Goal: Transaction & Acquisition: Purchase product/service

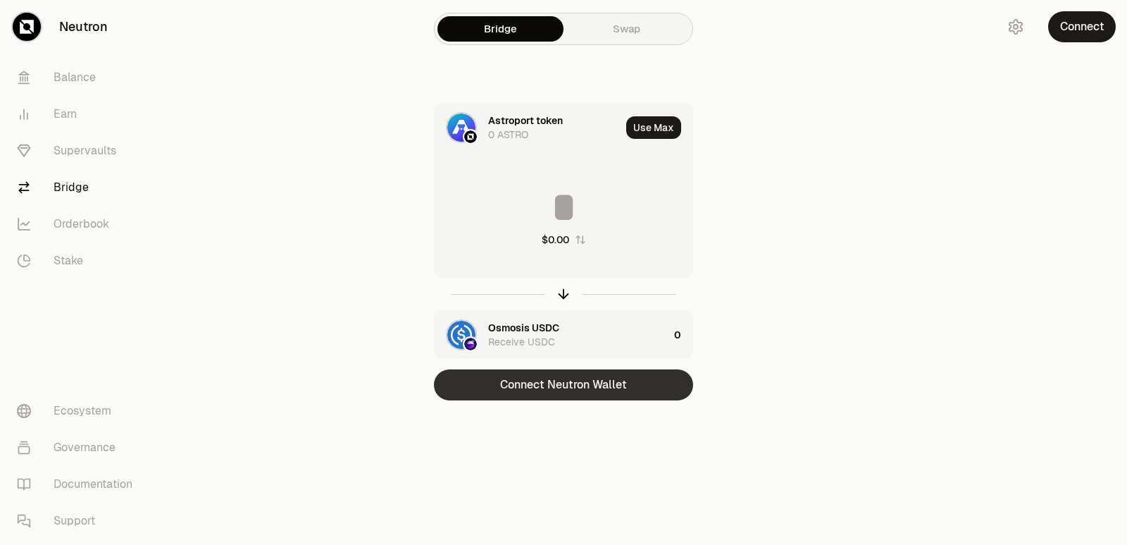
click at [544, 389] on button "Connect Neutron Wallet" at bounding box center [563, 384] width 259 height 31
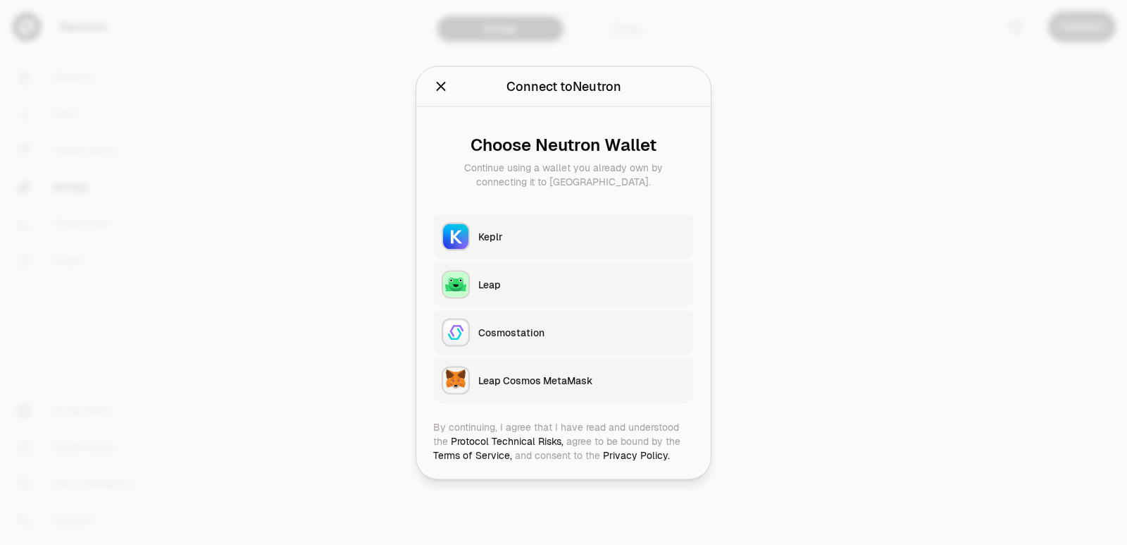
click at [514, 250] on button "Keplr" at bounding box center [563, 235] width 261 height 45
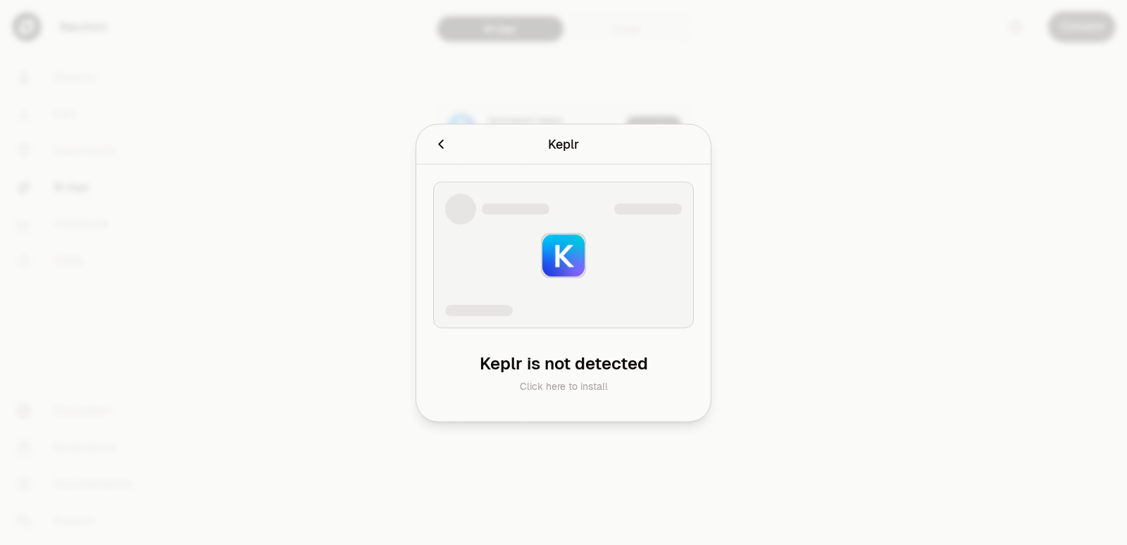
click at [750, 158] on div at bounding box center [563, 272] width 1127 height 545
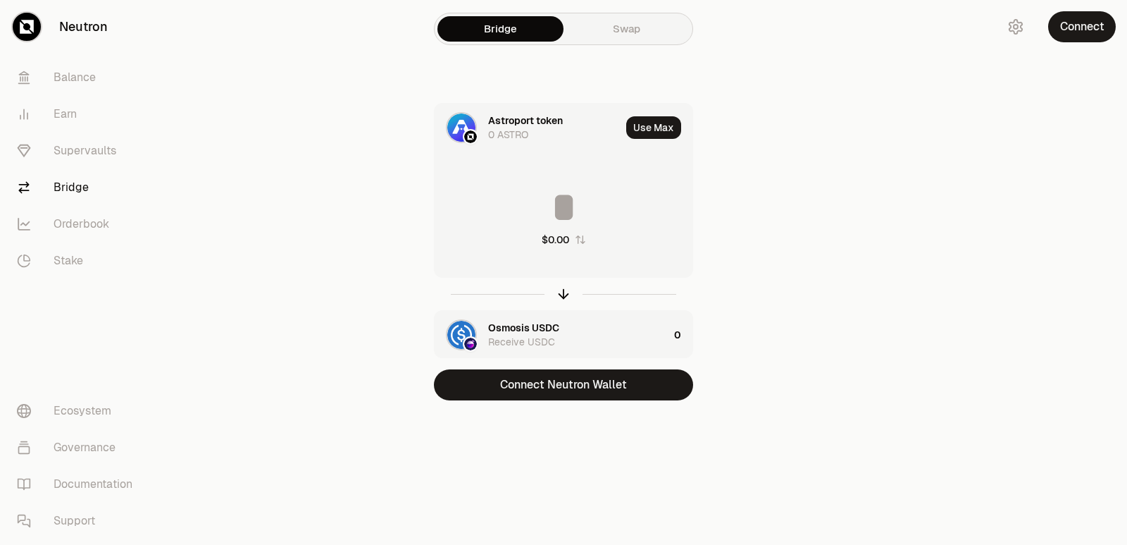
click at [1021, 301] on div at bounding box center [1048, 228] width 158 height 456
click at [581, 386] on button "Connect Neutron Wallet" at bounding box center [563, 384] width 259 height 31
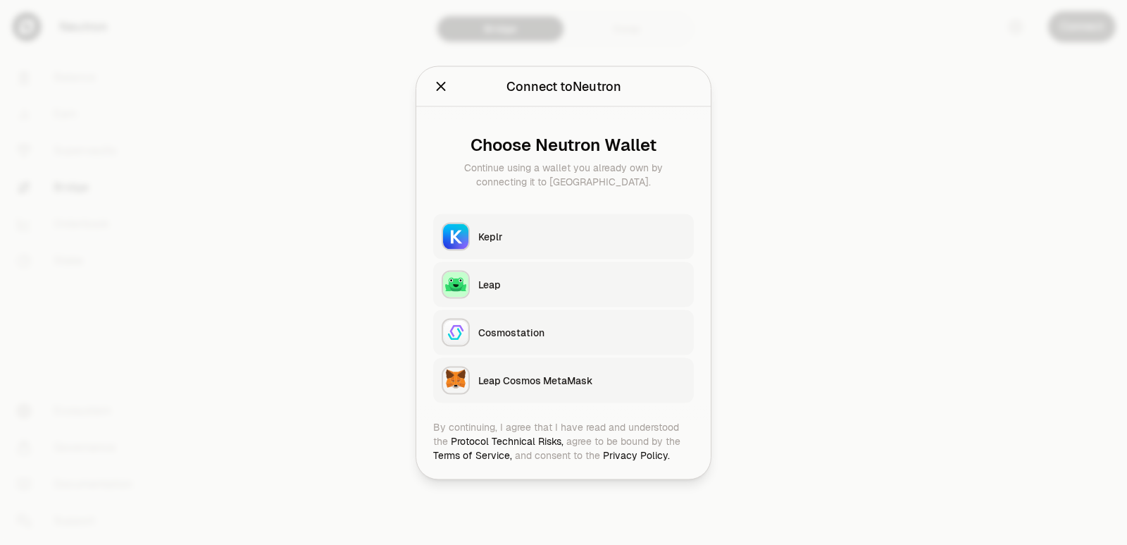
click at [554, 237] on div "Keplr" at bounding box center [581, 236] width 207 height 14
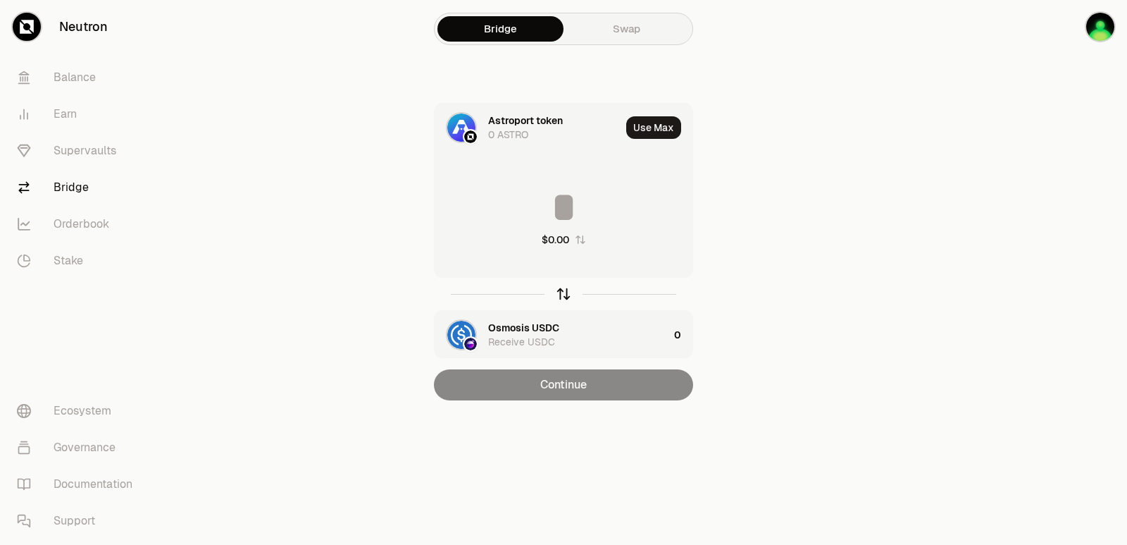
click at [565, 295] on icon "button" at bounding box center [563, 293] width 15 height 15
click at [528, 197] on input at bounding box center [564, 207] width 258 height 42
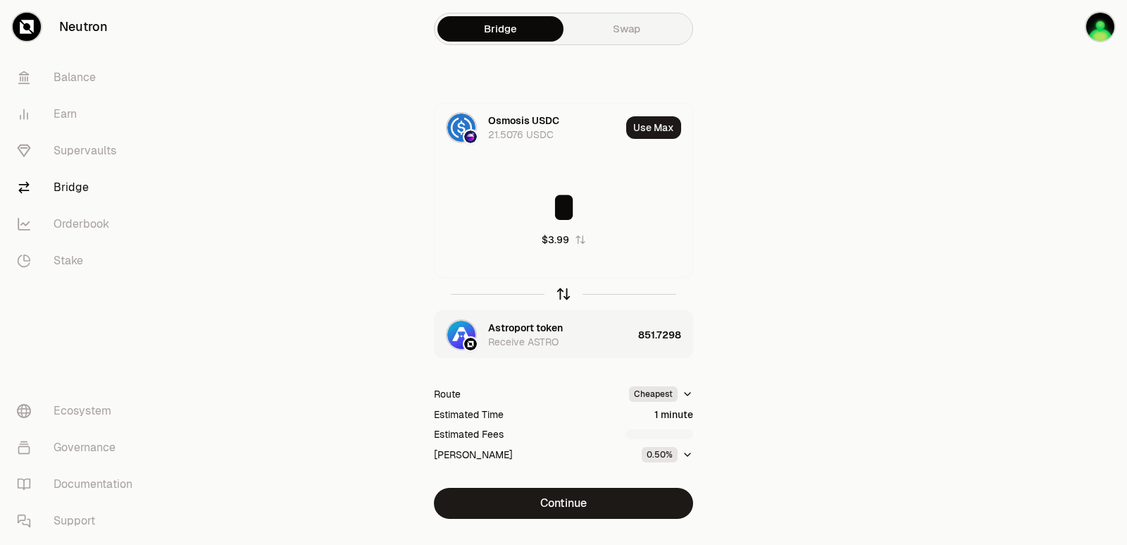
type input "*"
click at [561, 290] on icon "button" at bounding box center [563, 293] width 15 height 15
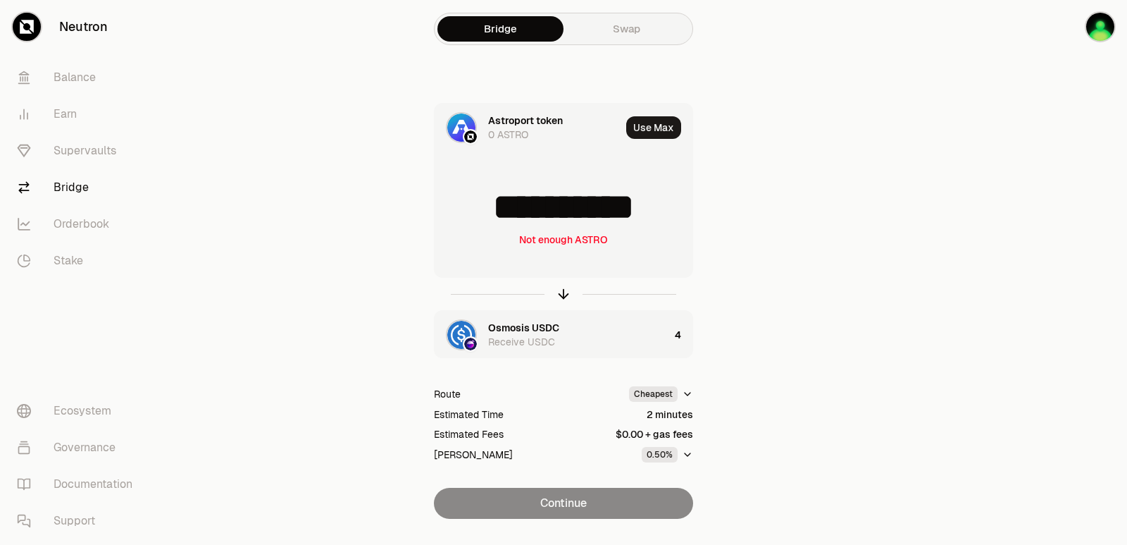
scroll to position [2, 0]
drag, startPoint x: 666, startPoint y: 210, endPoint x: 474, endPoint y: 216, distance: 192.4
click at [474, 216] on input "**********" at bounding box center [564, 207] width 258 height 42
type input "***"
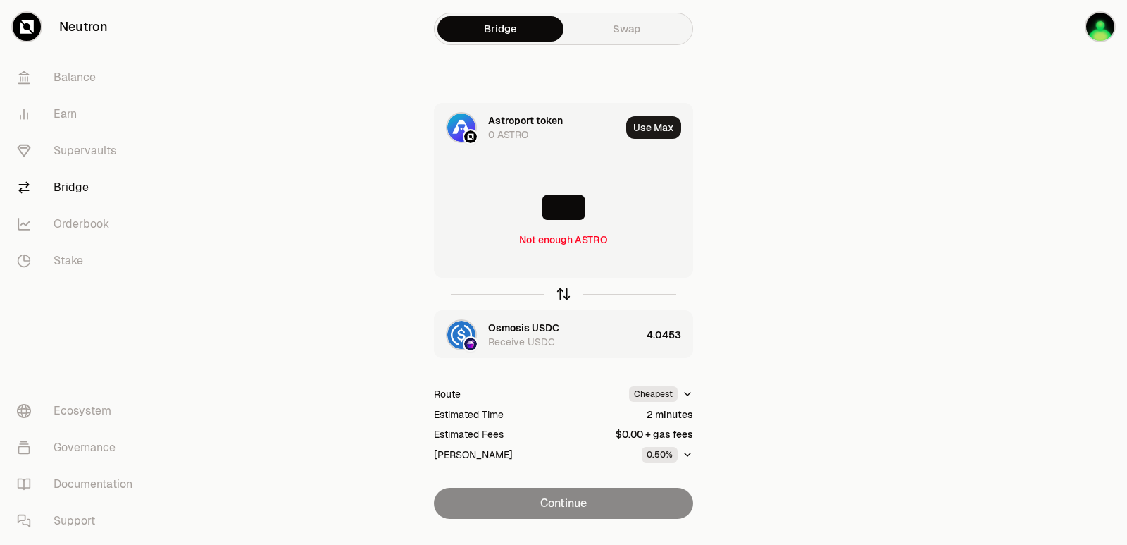
click at [559, 298] on icon "button" at bounding box center [563, 293] width 15 height 15
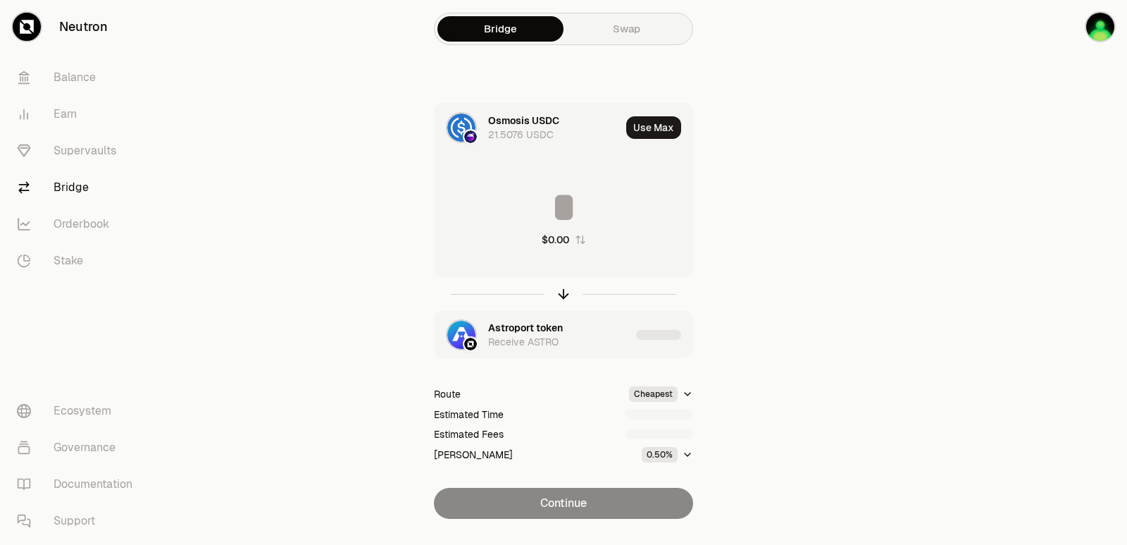
click at [558, 212] on input at bounding box center [564, 207] width 258 height 42
type input "*"
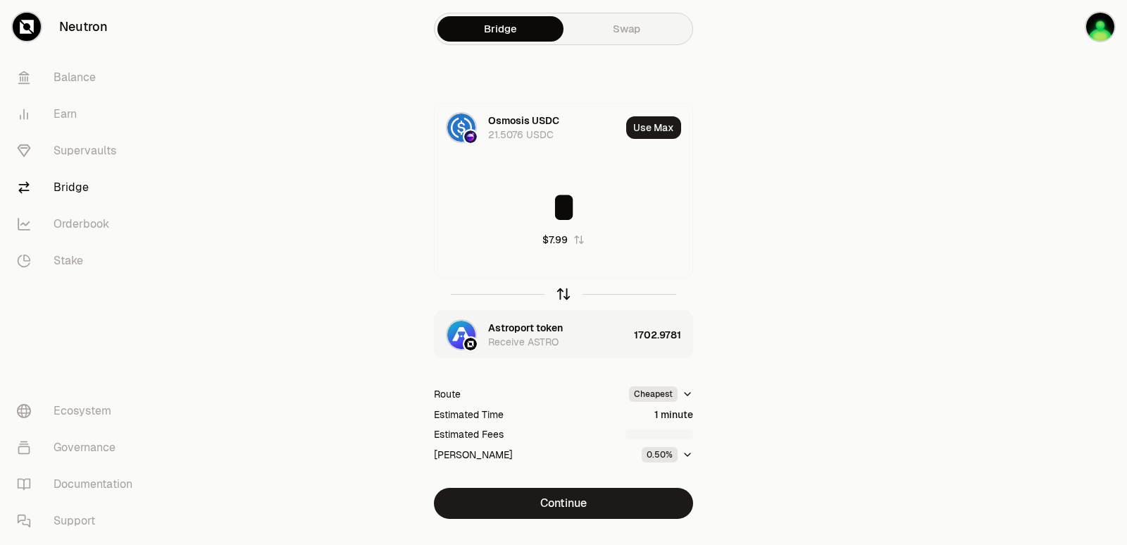
type input "*"
click at [560, 294] on icon "button" at bounding box center [563, 293] width 15 height 15
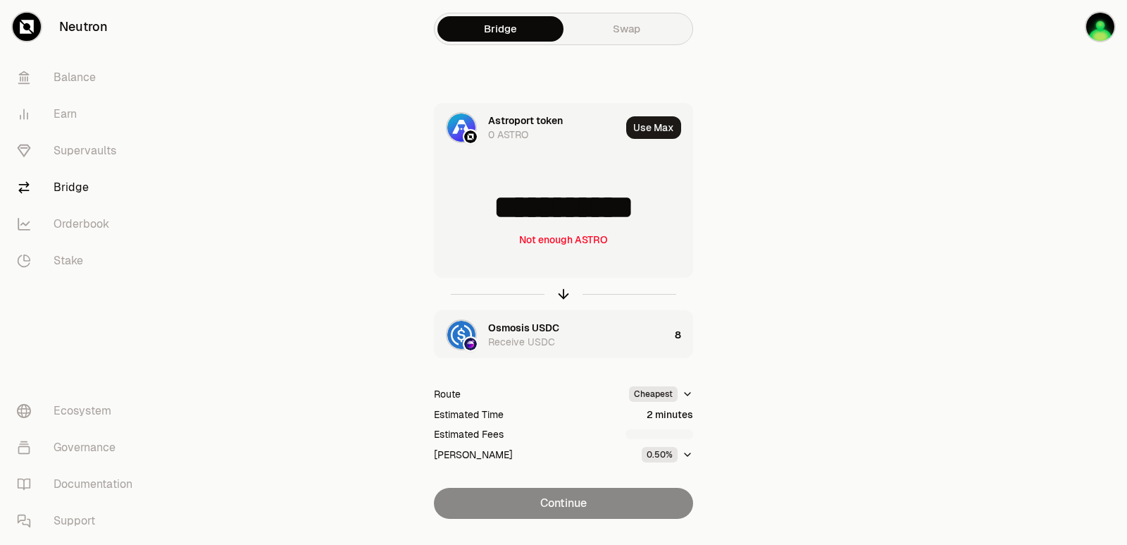
click at [504, 206] on input "**********" at bounding box center [564, 207] width 258 height 42
type input "****"
click at [564, 290] on icon "button" at bounding box center [563, 292] width 9 height 4
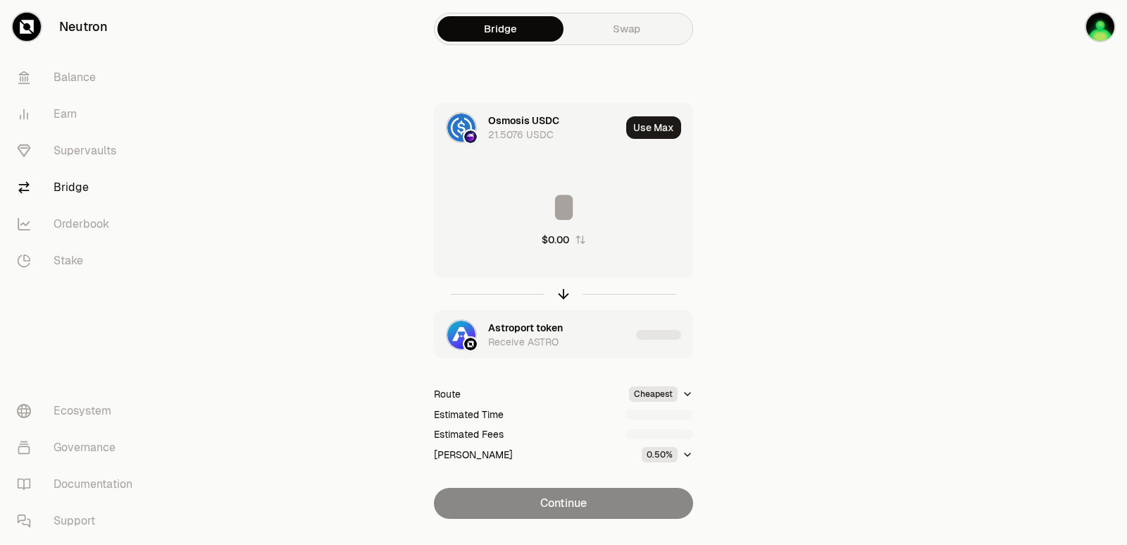
click at [563, 202] on input at bounding box center [564, 207] width 258 height 42
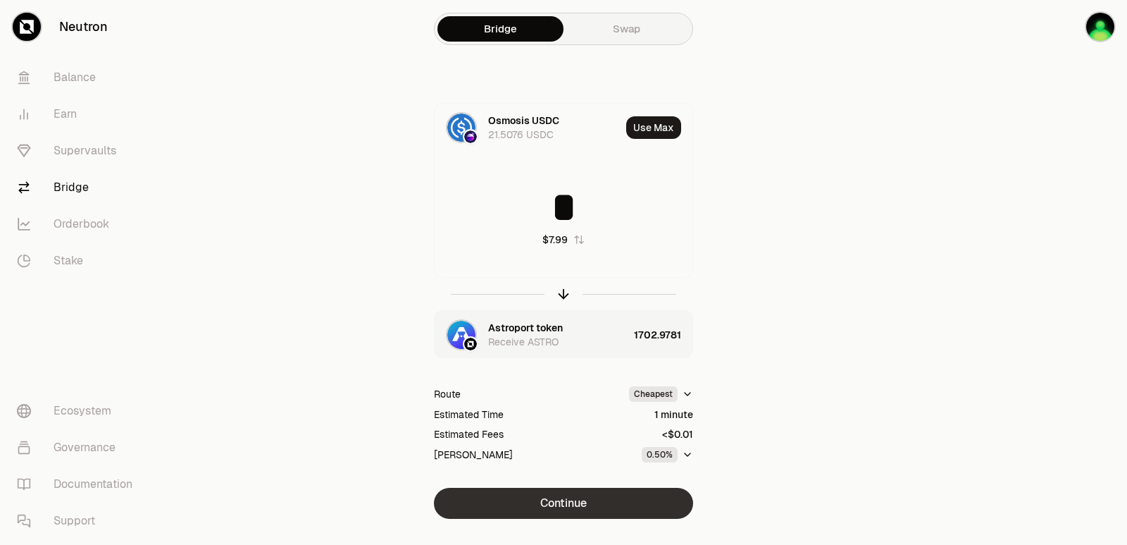
type input "*"
click at [567, 503] on button "Continue" at bounding box center [563, 502] width 259 height 31
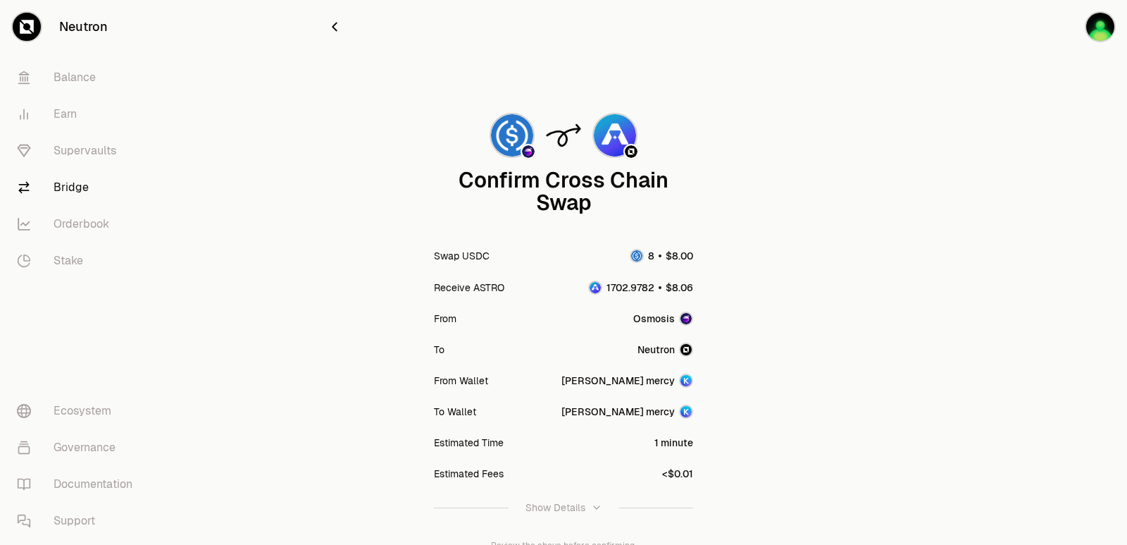
scroll to position [116, 0]
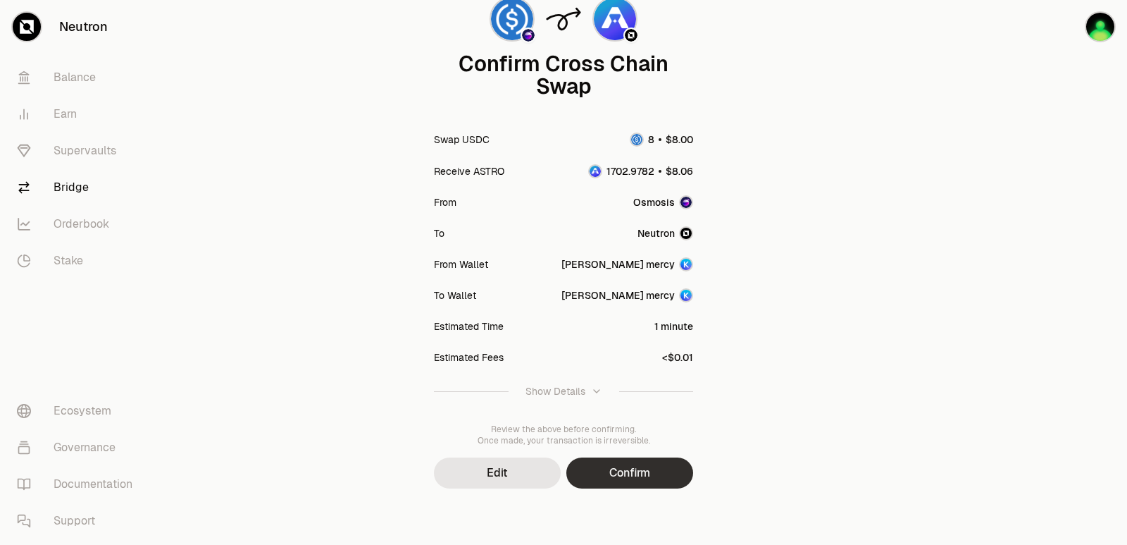
click at [646, 475] on button "Confirm" at bounding box center [629, 472] width 127 height 31
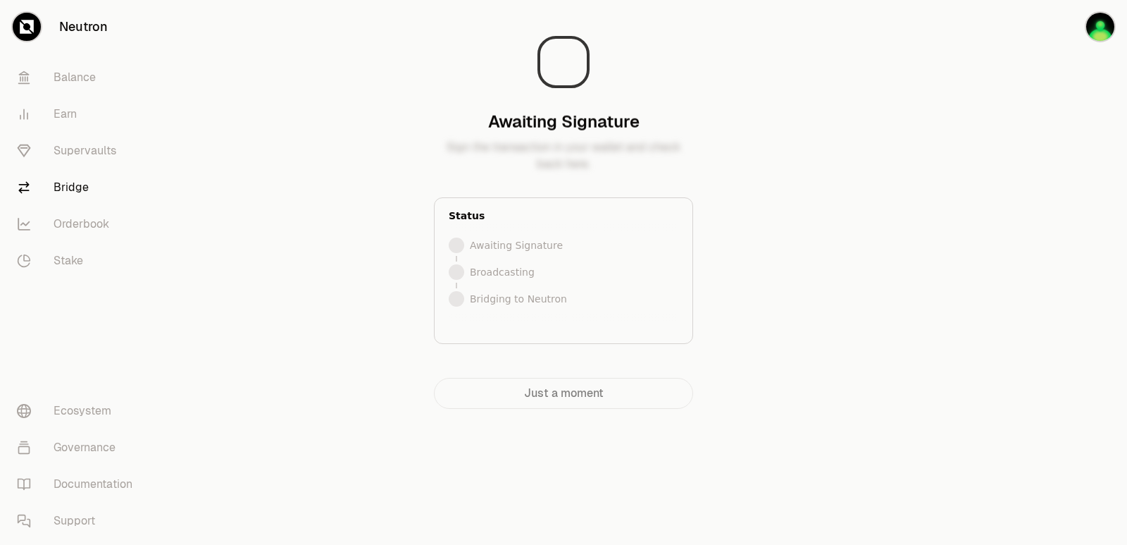
scroll to position [0, 0]
